Goal: Information Seeking & Learning: Understand process/instructions

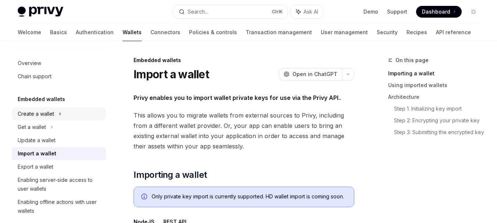
drag, startPoint x: 43, startPoint y: 114, endPoint x: 46, endPoint y: 116, distance: 4.0
click at [43, 114] on div "Create a wallet" at bounding box center [36, 114] width 36 height 9
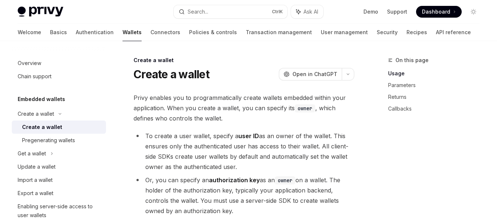
click at [51, 126] on div "Create a wallet" at bounding box center [42, 127] width 40 height 9
type textarea "*"
